Goal: Task Accomplishment & Management: Manage account settings

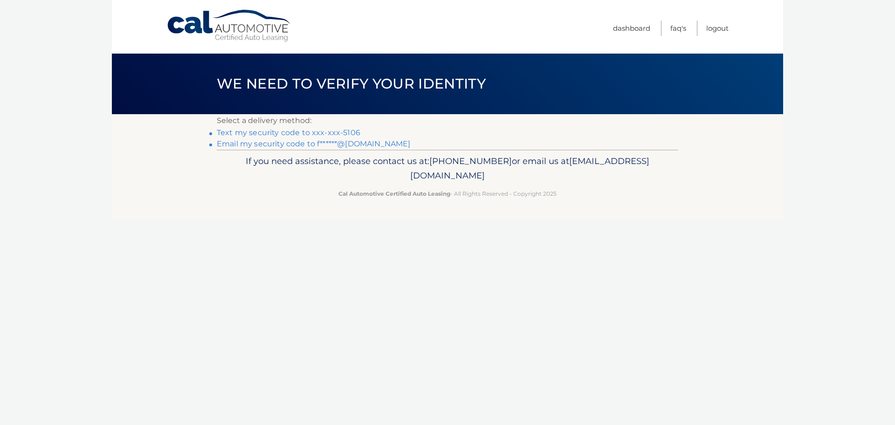
click at [336, 131] on link "Text my security code to xxx-xxx-5106" at bounding box center [289, 132] width 144 height 9
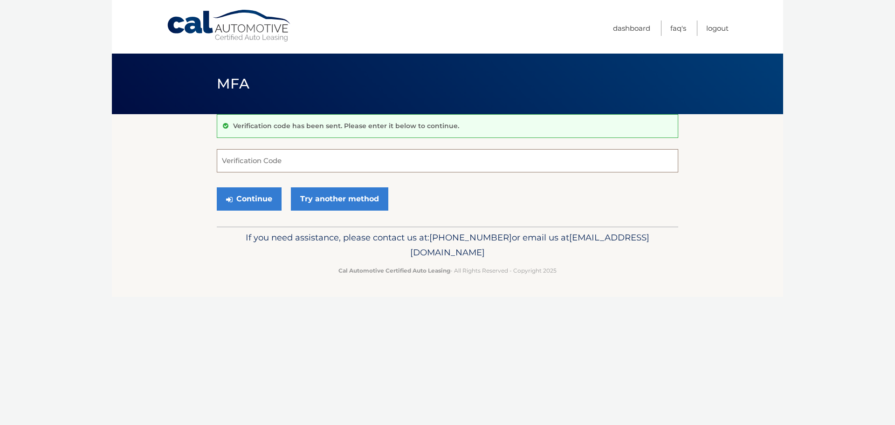
click at [255, 162] on input "Verification Code" at bounding box center [448, 160] width 462 height 23
type input "453107"
click at [257, 195] on button "Continue" at bounding box center [249, 198] width 65 height 23
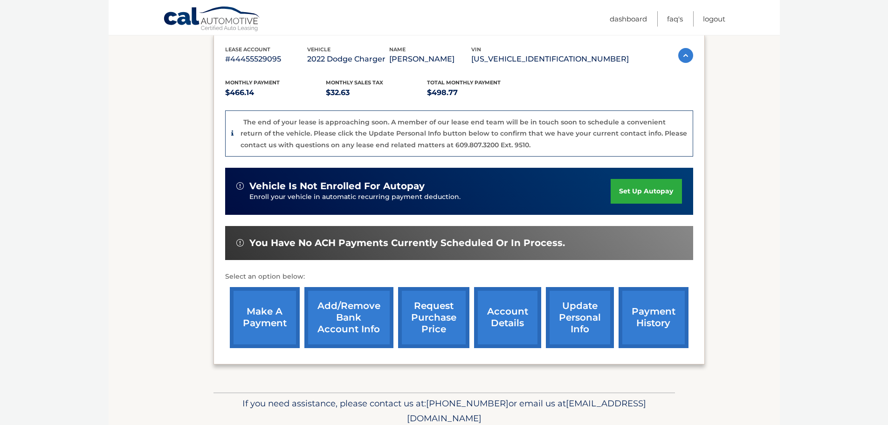
scroll to position [186, 0]
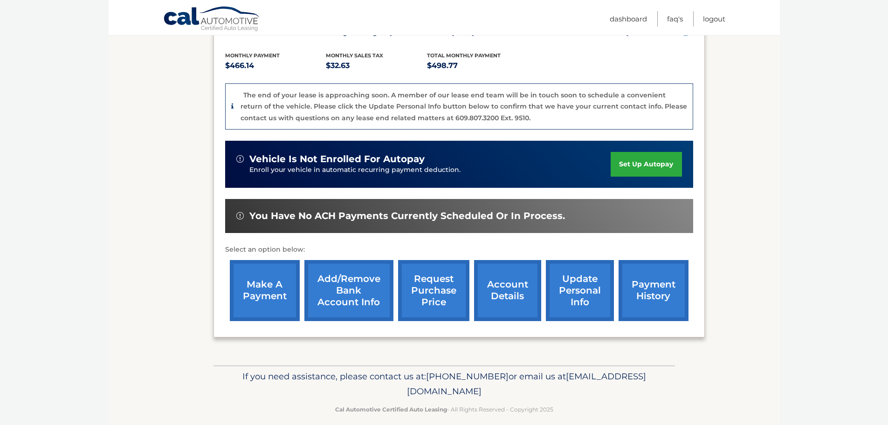
click at [347, 292] on link "Add/Remove bank account info" at bounding box center [348, 290] width 89 height 61
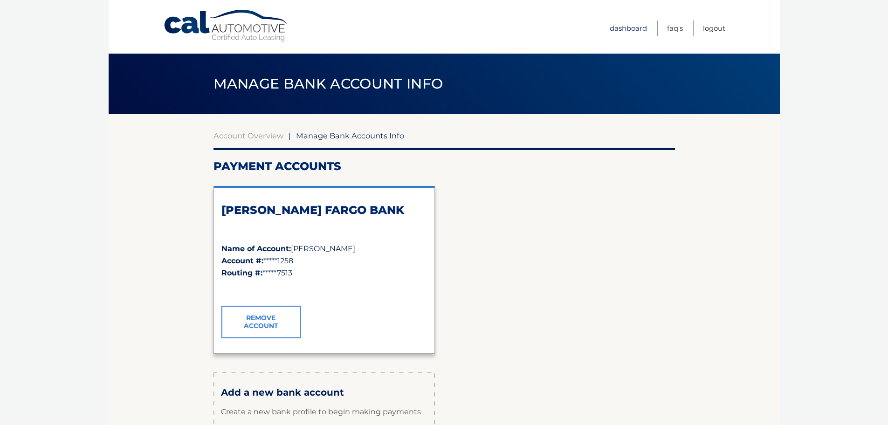
click at [641, 25] on link "Dashboard" at bounding box center [628, 28] width 37 height 15
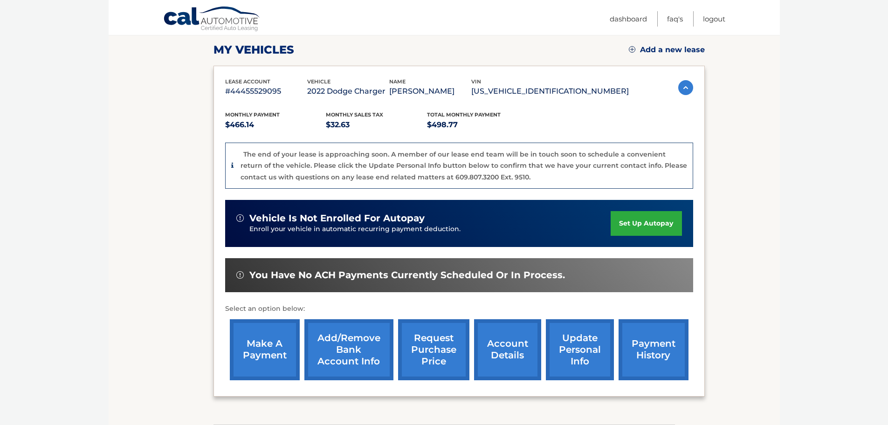
scroll to position [128, 0]
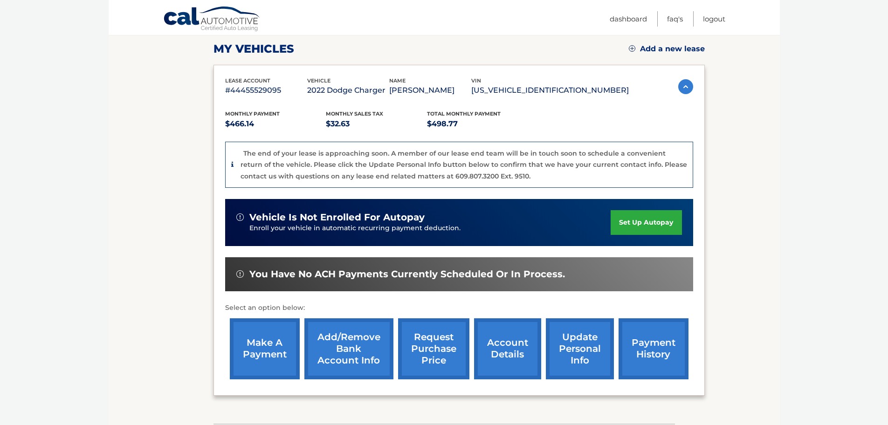
click at [365, 347] on link "Add/Remove bank account info" at bounding box center [348, 348] width 89 height 61
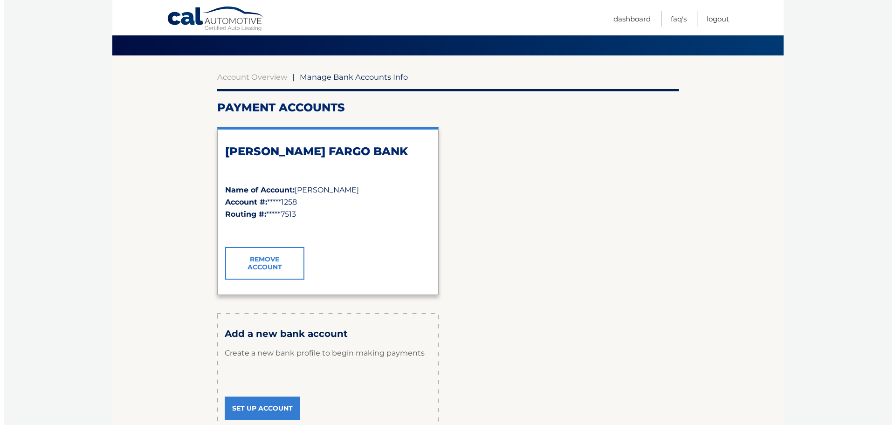
scroll to position [58, 0]
click at [257, 261] on link "Remove Account" at bounding box center [260, 264] width 79 height 33
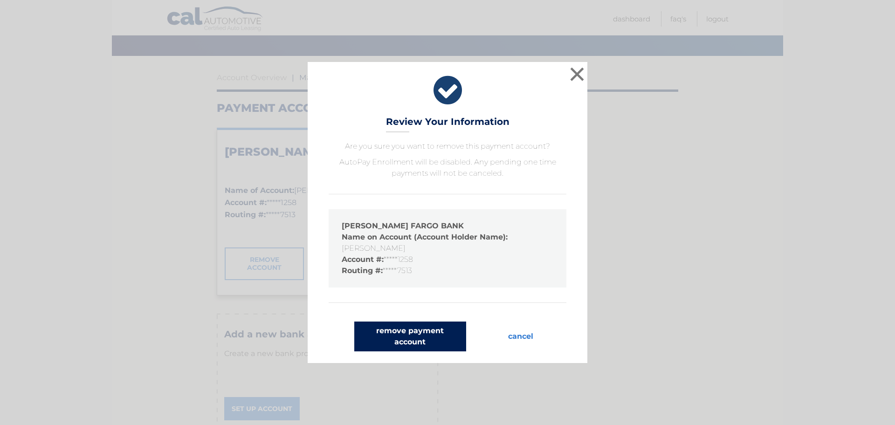
click at [400, 338] on button "remove payment account" at bounding box center [410, 337] width 112 height 30
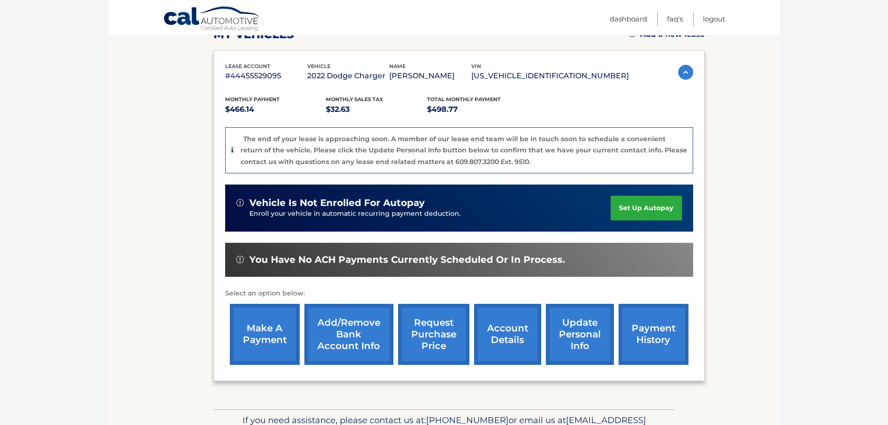
scroll to position [152, 0]
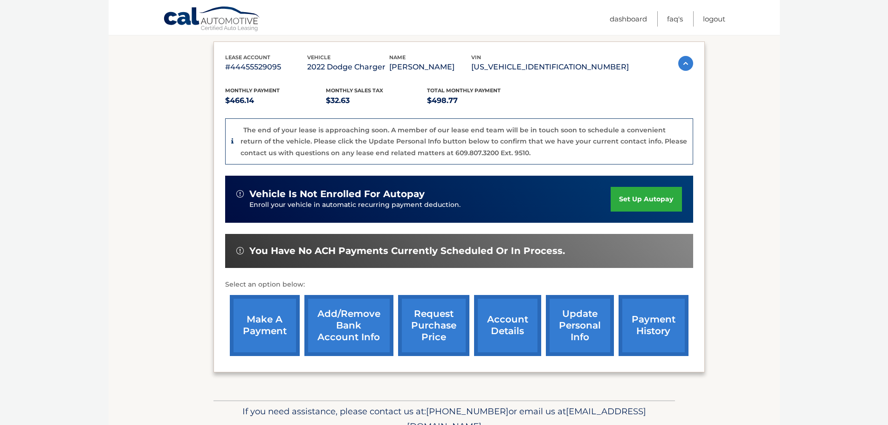
click at [338, 330] on link "Add/Remove bank account info" at bounding box center [348, 325] width 89 height 61
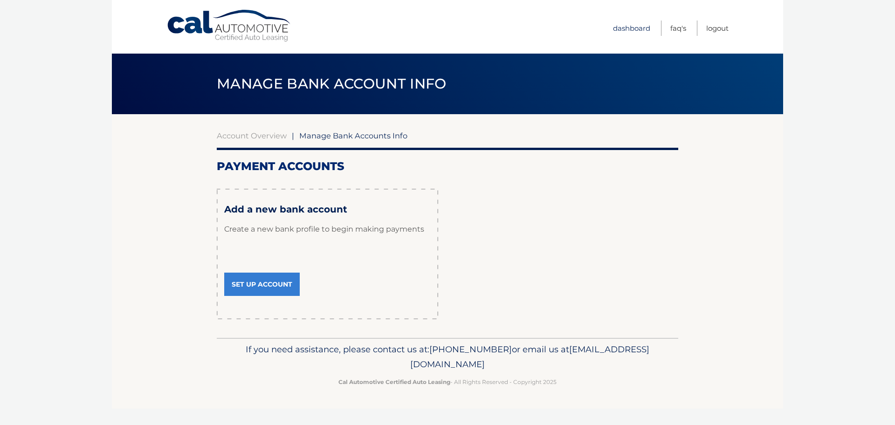
click at [622, 28] on link "Dashboard" at bounding box center [631, 28] width 37 height 15
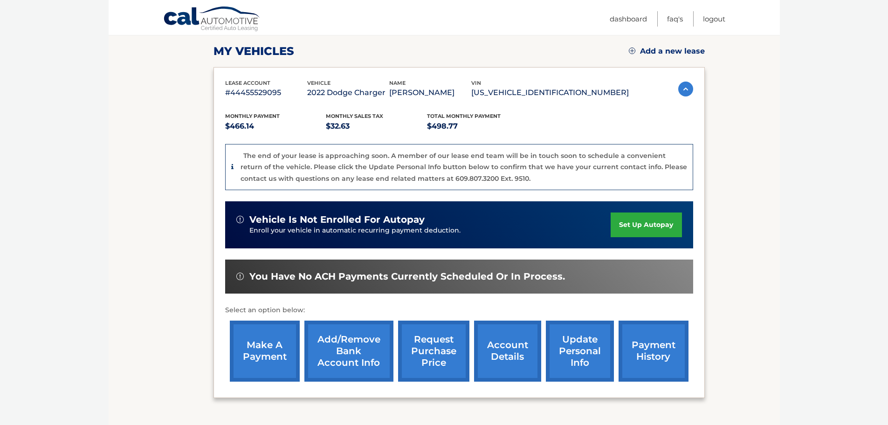
scroll to position [128, 0]
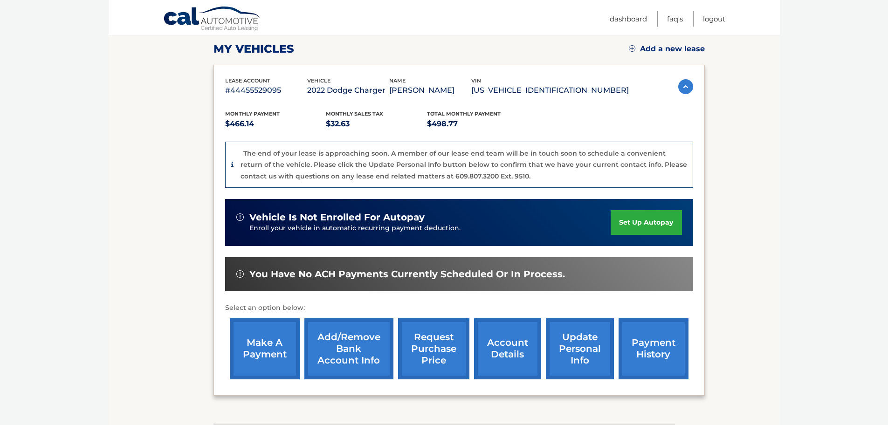
click at [663, 345] on link "payment history" at bounding box center [654, 348] width 70 height 61
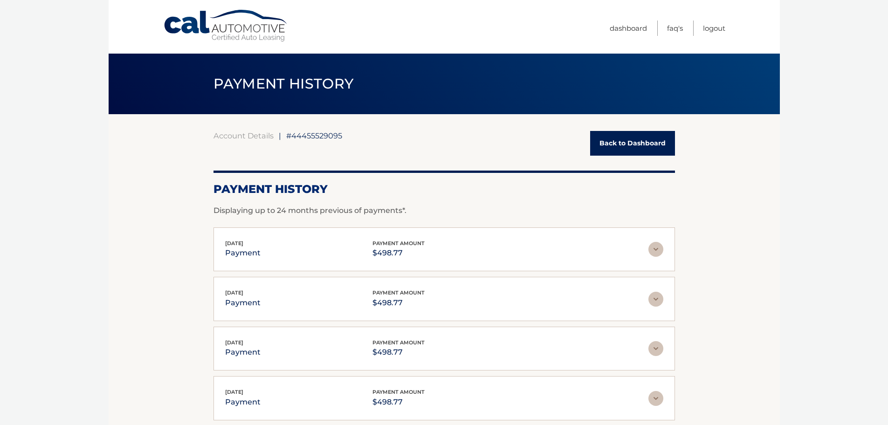
click at [645, 144] on link "Back to Dashboard" at bounding box center [632, 143] width 85 height 25
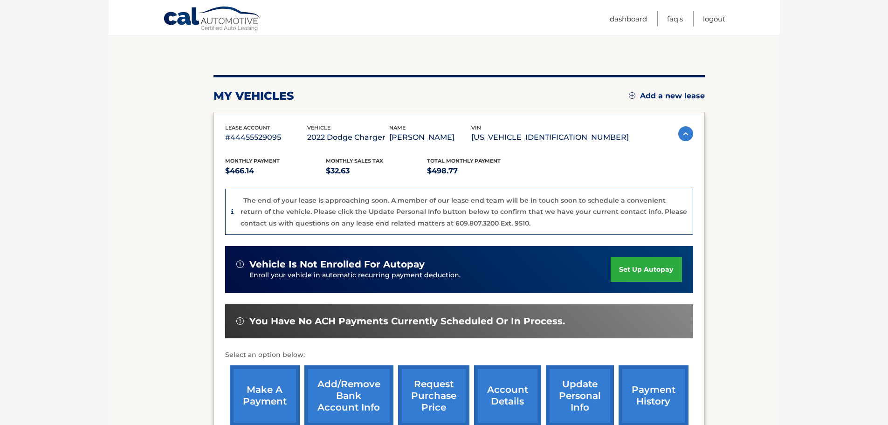
scroll to position [82, 0]
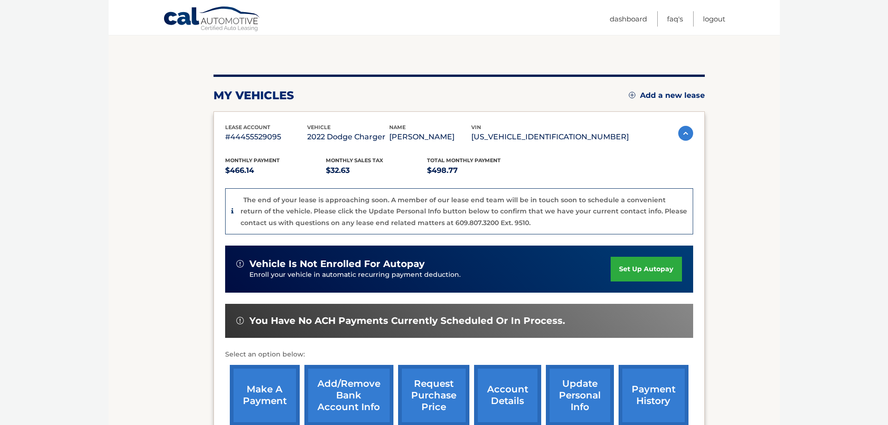
click at [338, 393] on link "Add/Remove bank account info" at bounding box center [348, 395] width 89 height 61
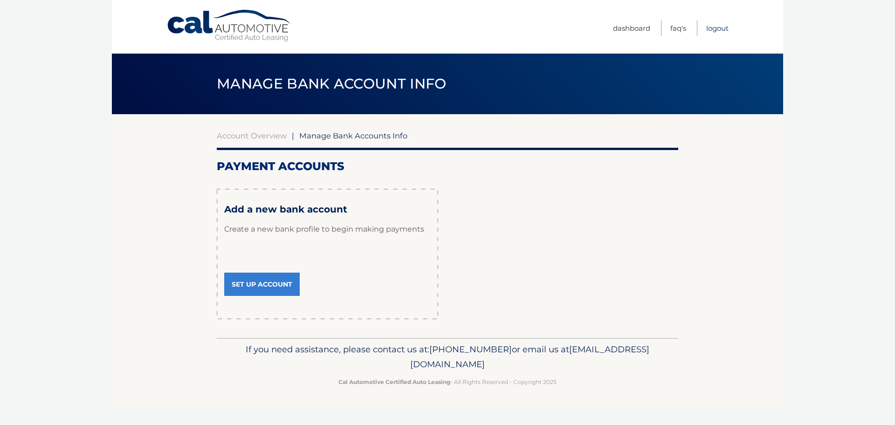
click at [721, 27] on link "Logout" at bounding box center [717, 28] width 22 height 15
